Goal: Task Accomplishment & Management: Use online tool/utility

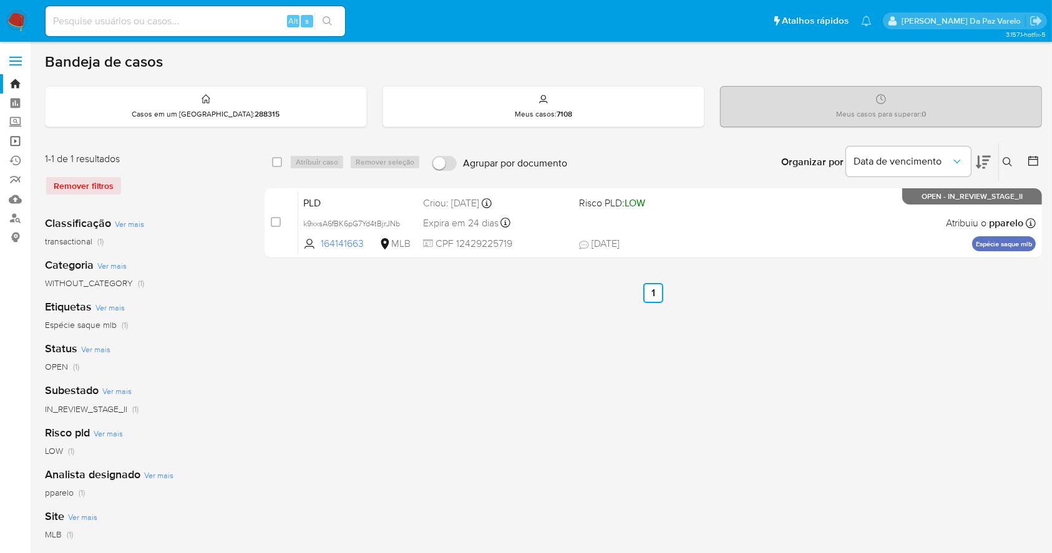
click at [12, 139] on link "Operações em massa" at bounding box center [74, 141] width 148 height 19
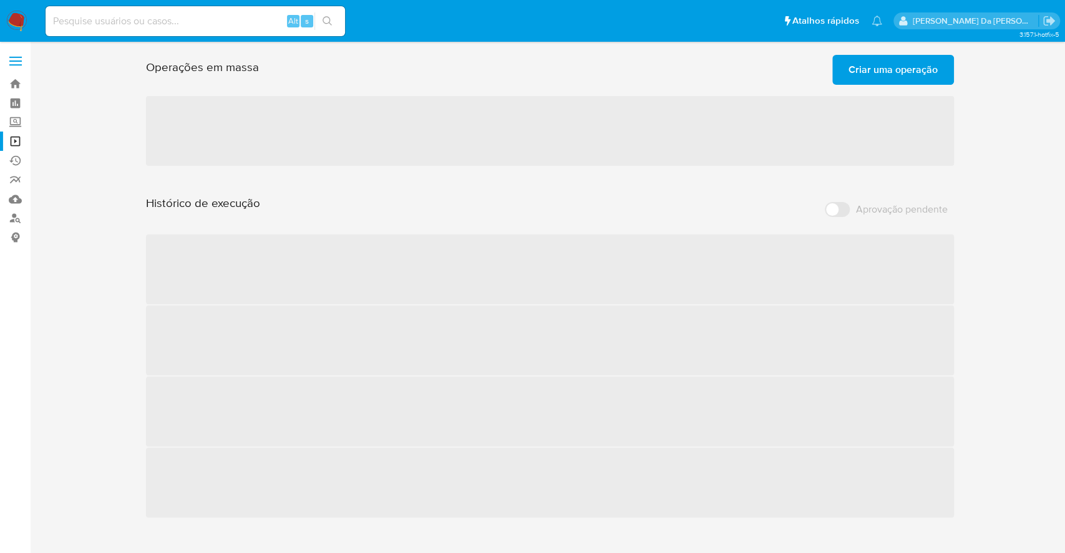
click at [871, 77] on span "Criar uma operação" at bounding box center [892, 69] width 89 height 27
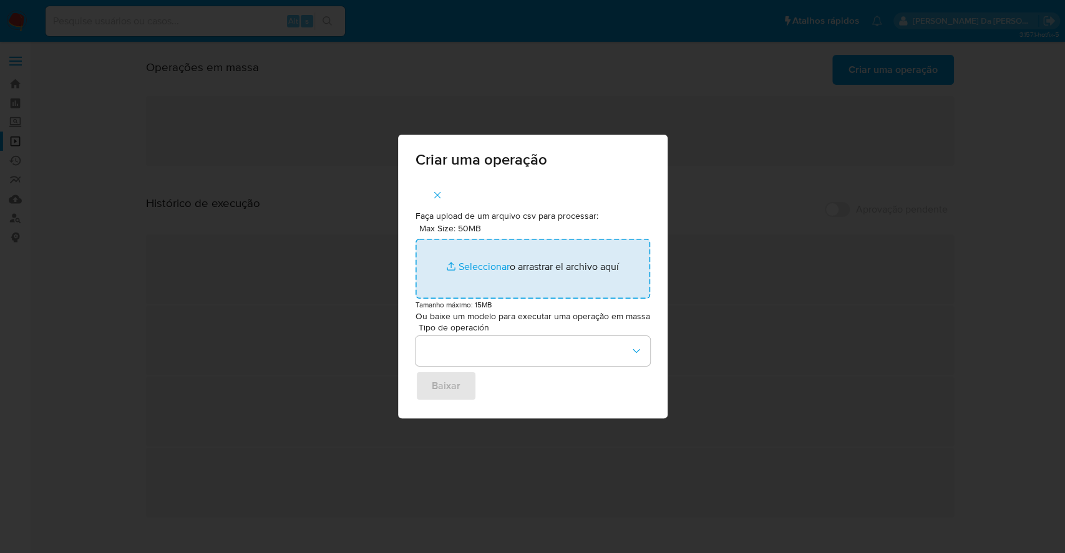
click at [498, 271] on input "Max Size: 50MB Seleccionar archivos" at bounding box center [532, 269] width 235 height 60
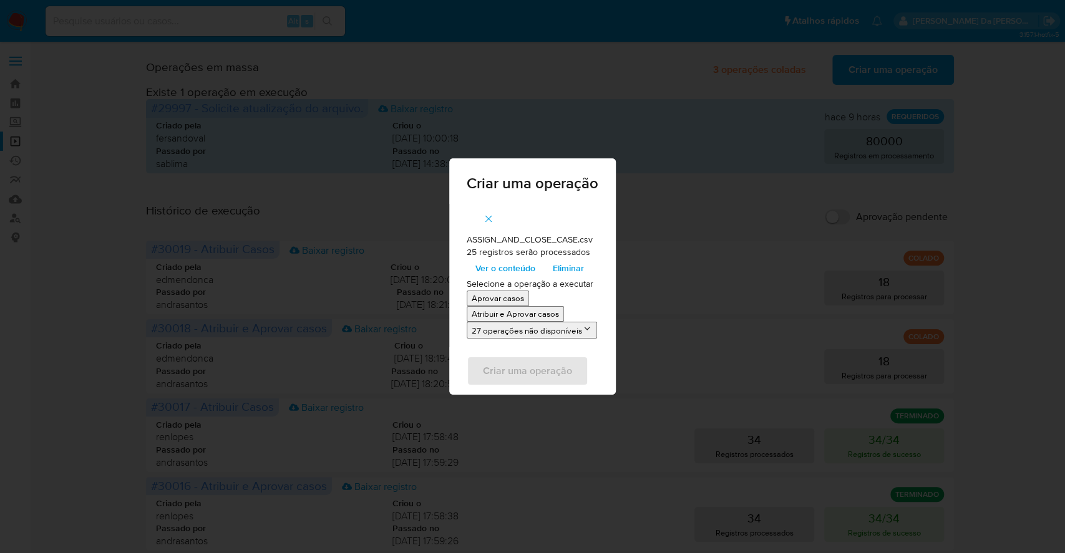
drag, startPoint x: 498, startPoint y: 271, endPoint x: 536, endPoint y: 315, distance: 58.8
click at [536, 315] on p "Atribuir e Aprovar casos" at bounding box center [515, 314] width 87 height 12
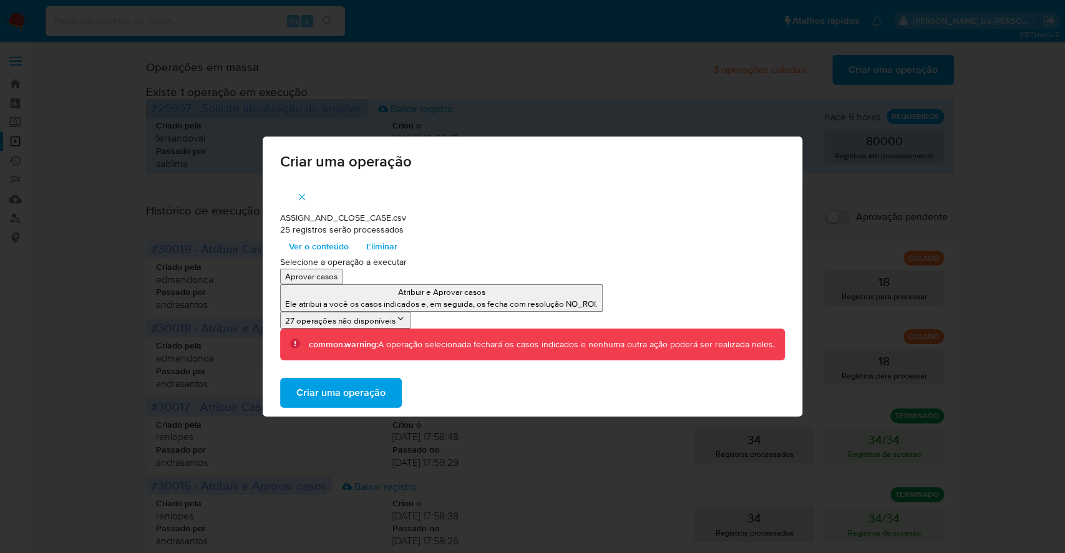
click at [318, 252] on span "Ver o conteúdo" at bounding box center [319, 246] width 60 height 17
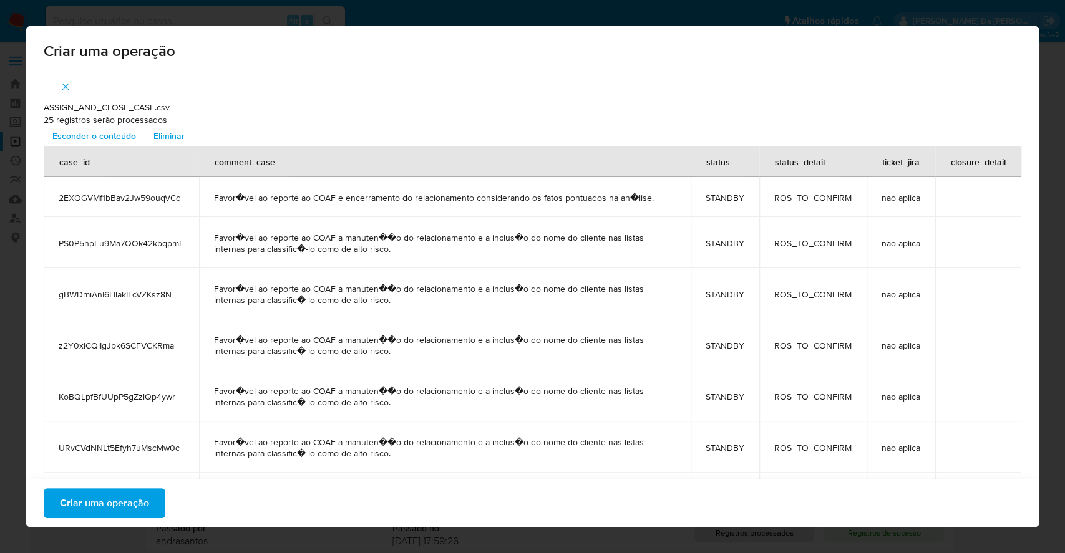
click at [111, 506] on span "Criar uma operação" at bounding box center [104, 503] width 89 height 27
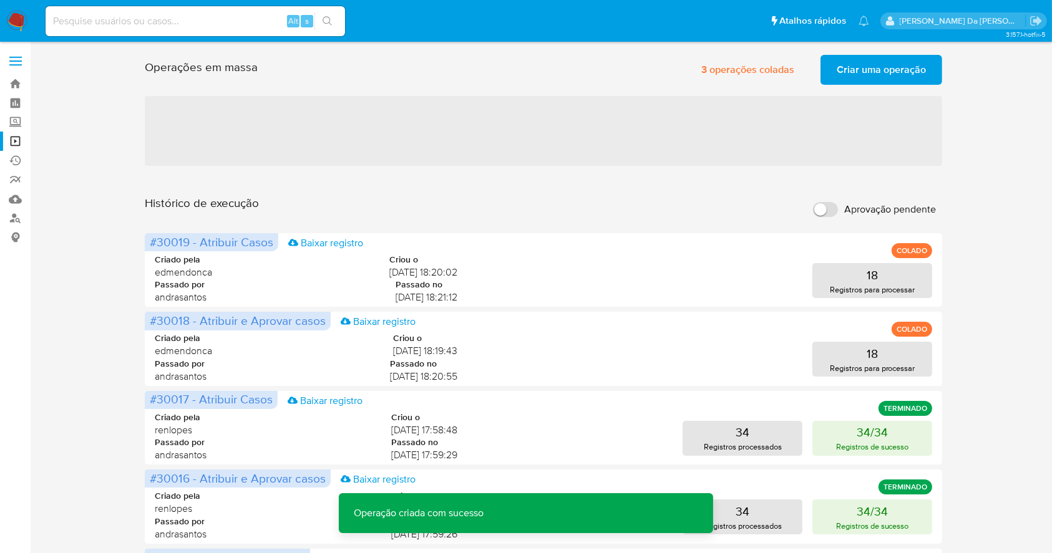
click at [869, 74] on span "Criar uma operação" at bounding box center [881, 69] width 89 height 27
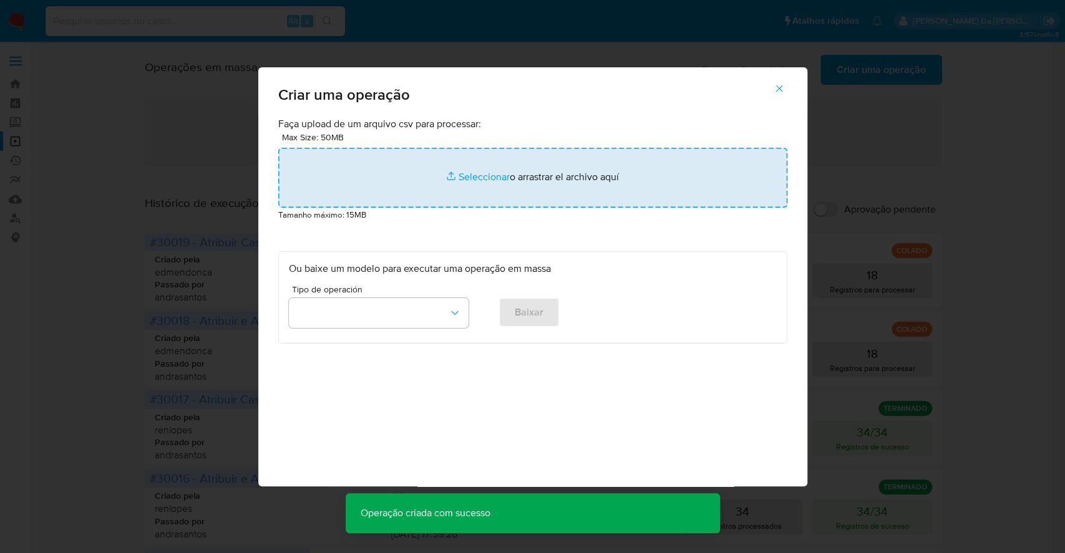
click at [487, 182] on input "file" at bounding box center [532, 178] width 509 height 60
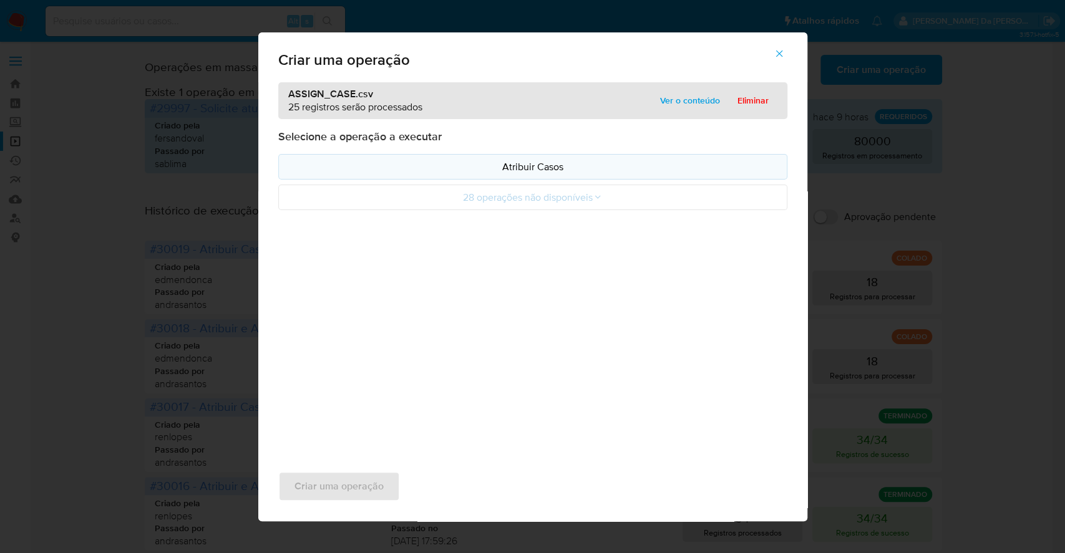
click at [507, 162] on p "Atribuir Casos" at bounding box center [533, 167] width 488 height 14
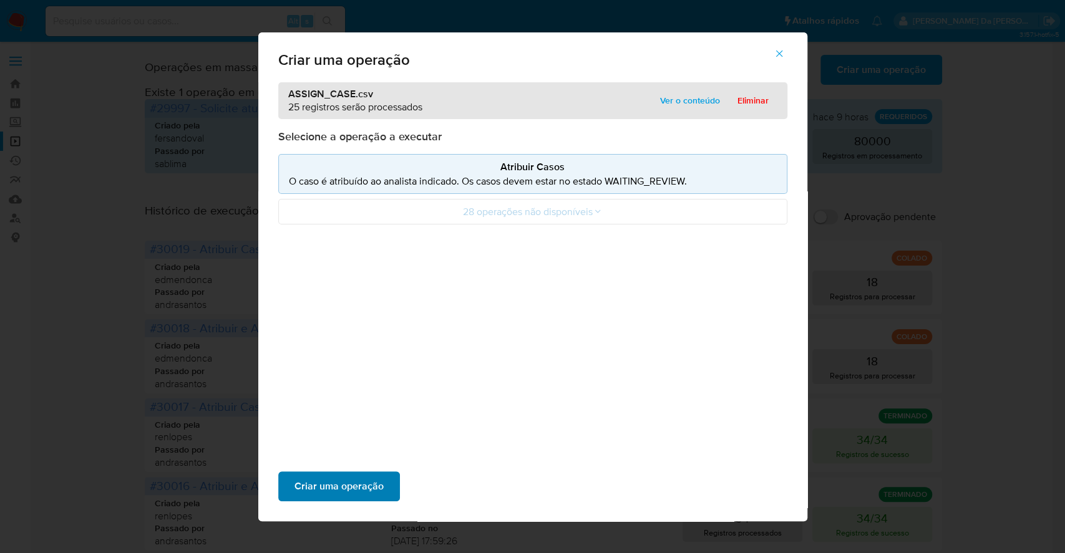
click at [364, 480] on span "Criar uma operação" at bounding box center [338, 486] width 89 height 27
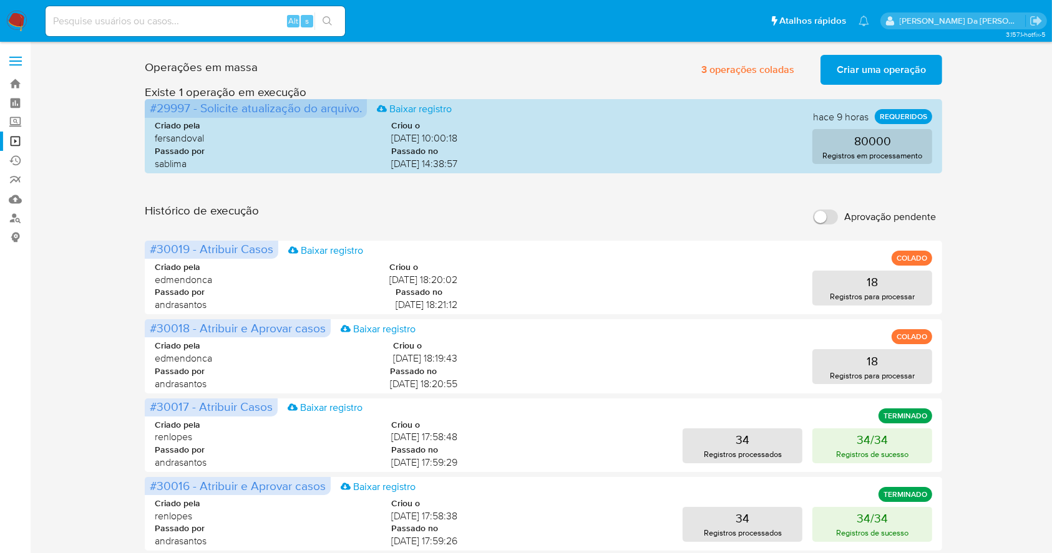
click at [836, 223] on label "Aprovação pendente" at bounding box center [874, 216] width 135 height 27
click at [836, 223] on input "Aprovação pendente" at bounding box center [825, 217] width 25 height 15
checkbox input "true"
